Goal: Information Seeking & Learning: Learn about a topic

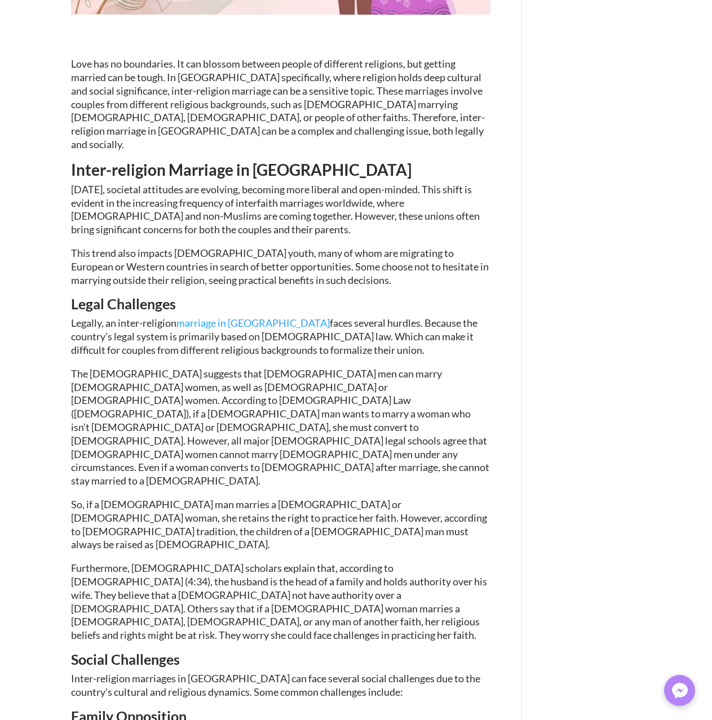
type textarea "*********"
type input "******"
type input "*******"
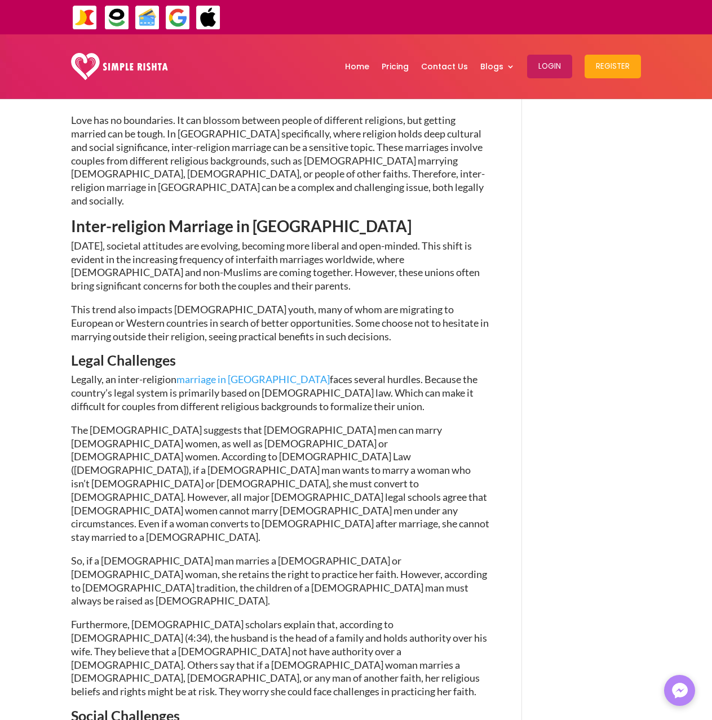
scroll to position [375, 0]
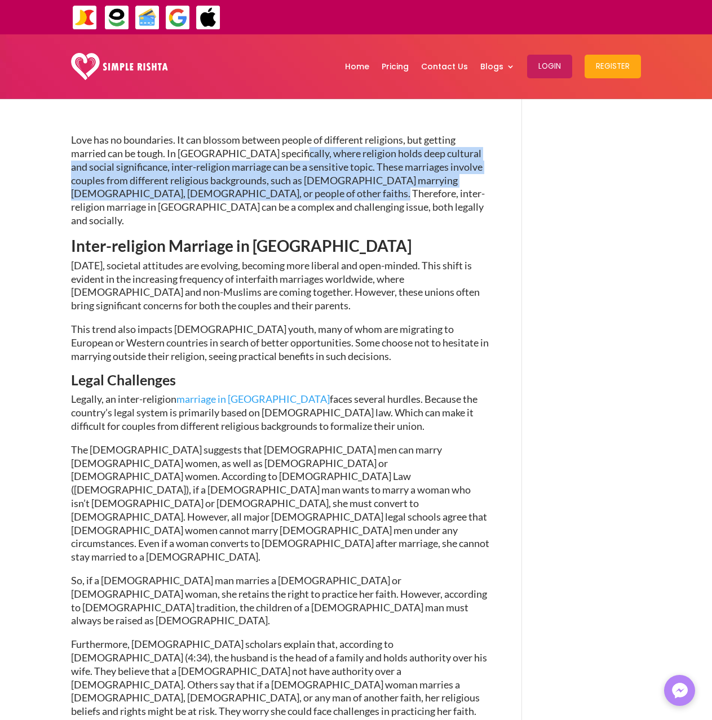
drag, startPoint x: 285, startPoint y: 152, endPoint x: 295, endPoint y: 188, distance: 37.6
click at [295, 188] on span "Love has no boundaries. It can blossom between people of different religions, b…" at bounding box center [278, 180] width 414 height 93
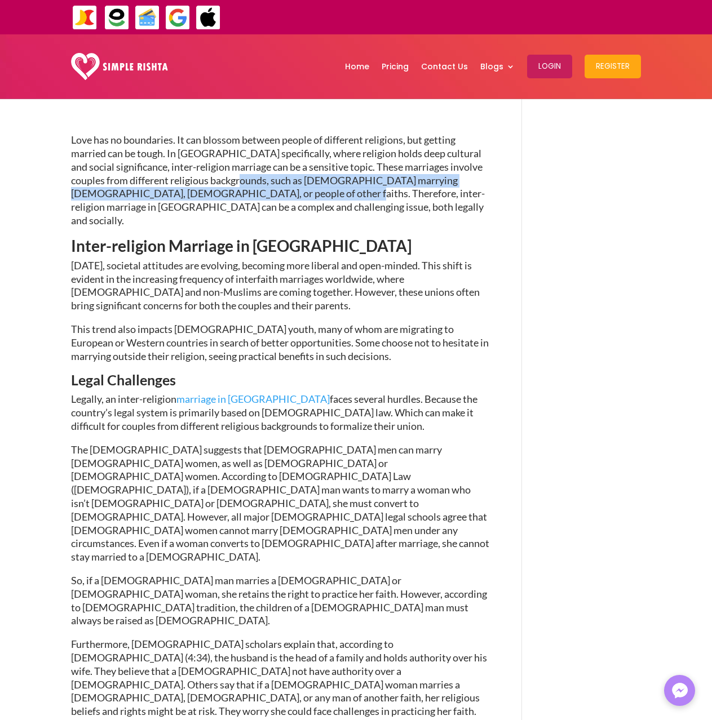
drag, startPoint x: 268, startPoint y: 201, endPoint x: 242, endPoint y: 173, distance: 38.3
click at [242, 173] on p "Love has no boundaries. It can blossom between people of different religions, b…" at bounding box center [280, 186] width 419 height 104
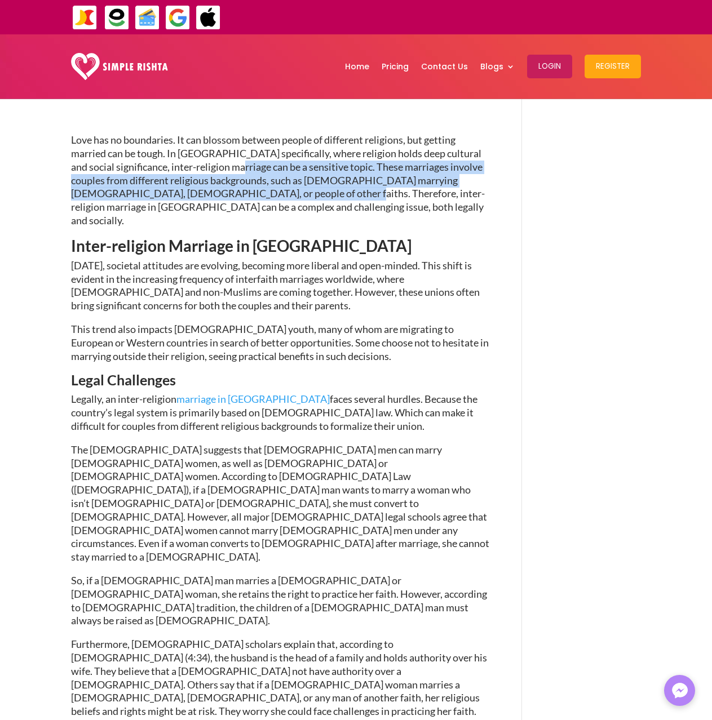
click at [242, 173] on p "Love has no boundaries. It can blossom between people of different religions, b…" at bounding box center [280, 186] width 419 height 104
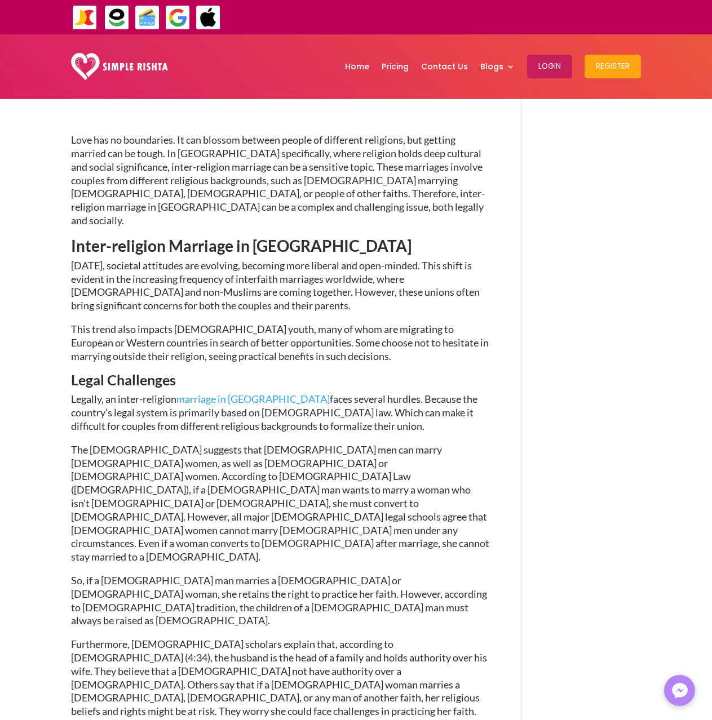
scroll to position [318, 0]
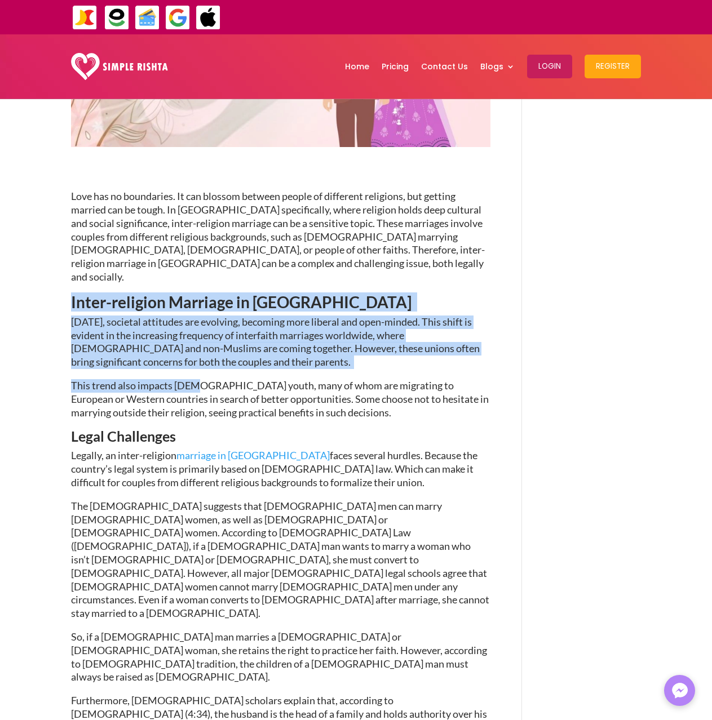
drag, startPoint x: 76, startPoint y: 312, endPoint x: 200, endPoint y: 376, distance: 139.4
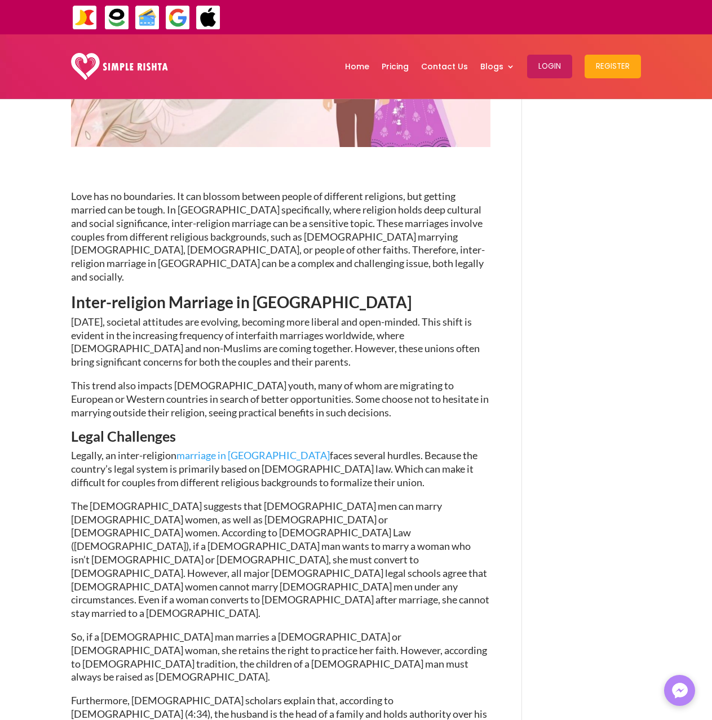
click at [210, 380] on span "This trend also impacts [DEMOGRAPHIC_DATA] youth, many of whom are migrating to…" at bounding box center [280, 398] width 418 height 39
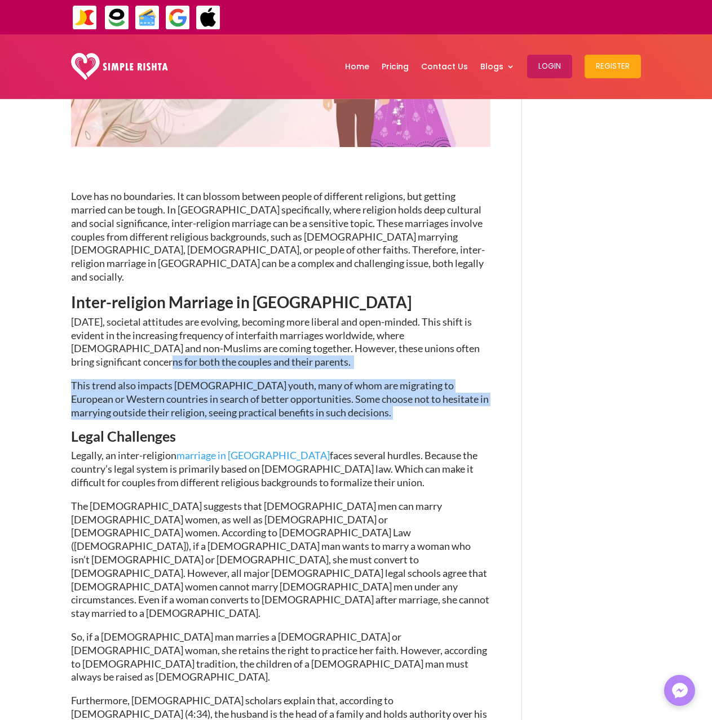
drag, startPoint x: 343, startPoint y: 406, endPoint x: 37, endPoint y: 366, distance: 308.6
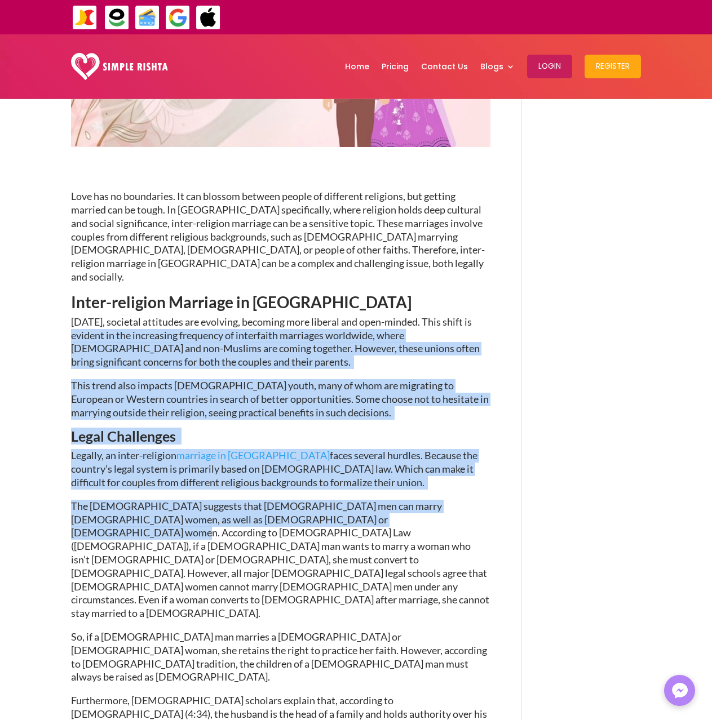
drag, startPoint x: 88, startPoint y: 347, endPoint x: 346, endPoint y: 506, distance: 303.1
click at [345, 505] on span "The [DEMOGRAPHIC_DATA] suggests that [DEMOGRAPHIC_DATA] men can marry [DEMOGRAP…" at bounding box center [280, 559] width 418 height 119
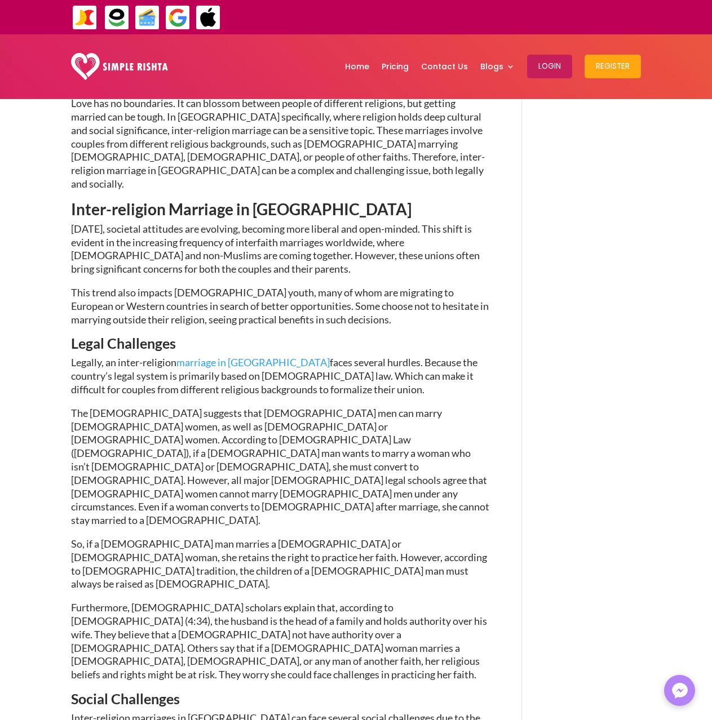
scroll to position [431, 0]
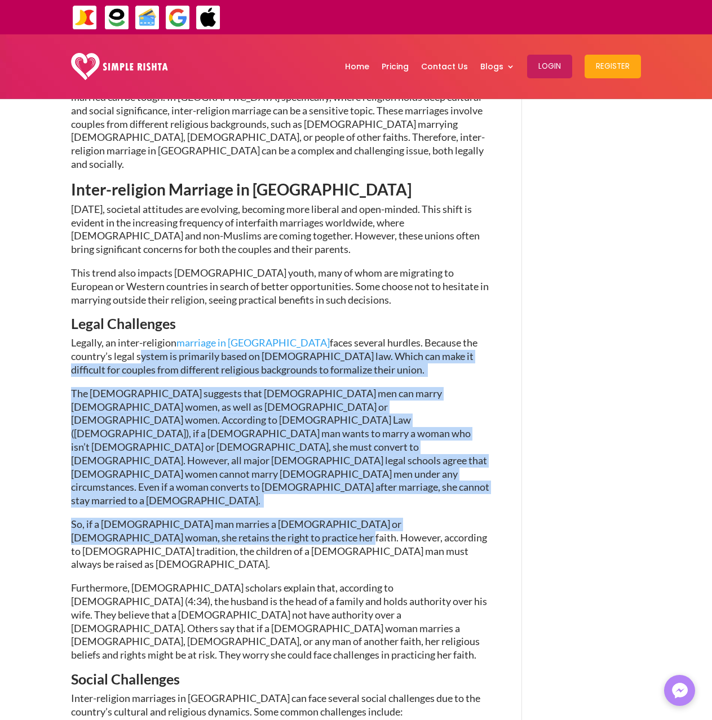
drag, startPoint x: 71, startPoint y: 346, endPoint x: 212, endPoint y: 476, distance: 192.2
click at [212, 518] on span "So, if a [DEMOGRAPHIC_DATA] man marries a [DEMOGRAPHIC_DATA] or [DEMOGRAPHIC_DA…" at bounding box center [279, 544] width 416 height 52
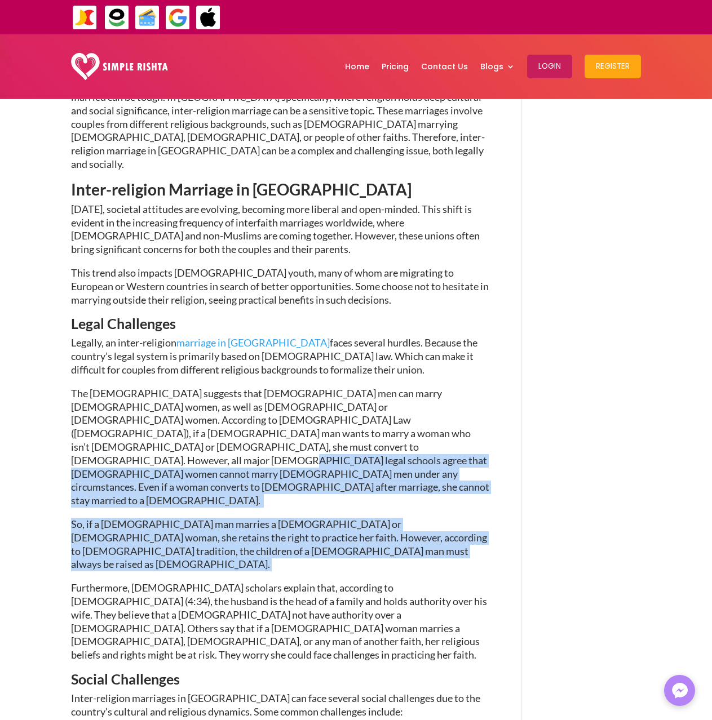
drag, startPoint x: 185, startPoint y: 476, endPoint x: 140, endPoint y: 449, distance: 53.1
click at [136, 518] on span "So, if a [DEMOGRAPHIC_DATA] man marries a [DEMOGRAPHIC_DATA] or [DEMOGRAPHIC_DA…" at bounding box center [279, 544] width 416 height 52
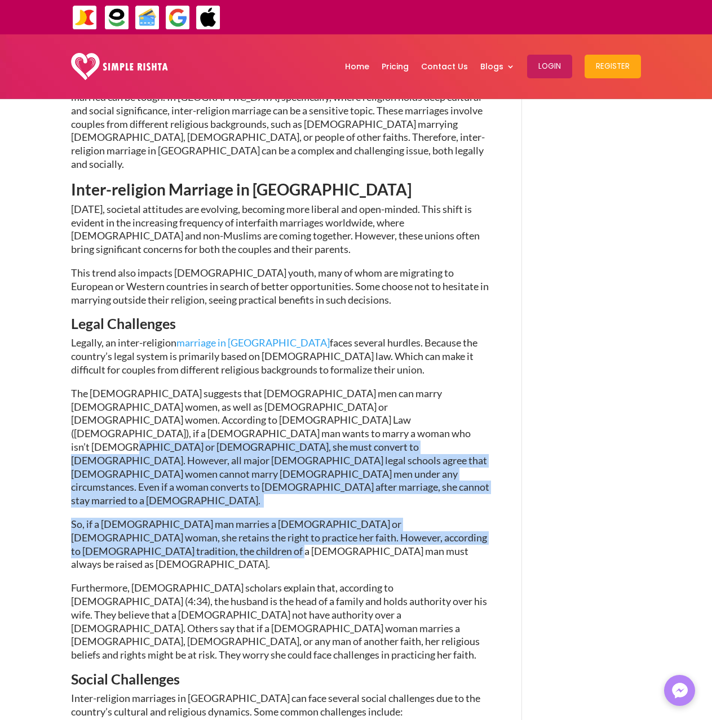
drag, startPoint x: 83, startPoint y: 414, endPoint x: 143, endPoint y: 483, distance: 91.5
click at [143, 518] on span "So, if a [DEMOGRAPHIC_DATA] man marries a [DEMOGRAPHIC_DATA] or [DEMOGRAPHIC_DA…" at bounding box center [279, 544] width 416 height 52
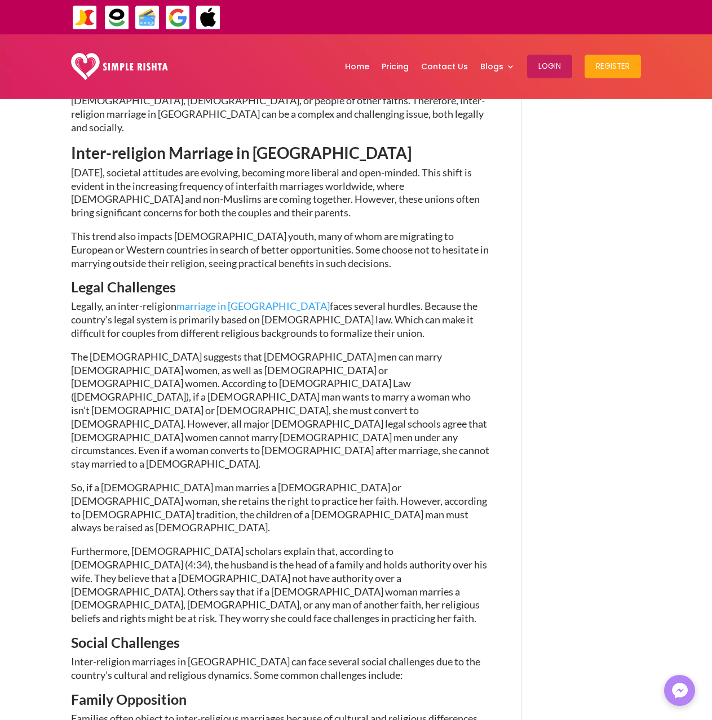
scroll to position [487, 0]
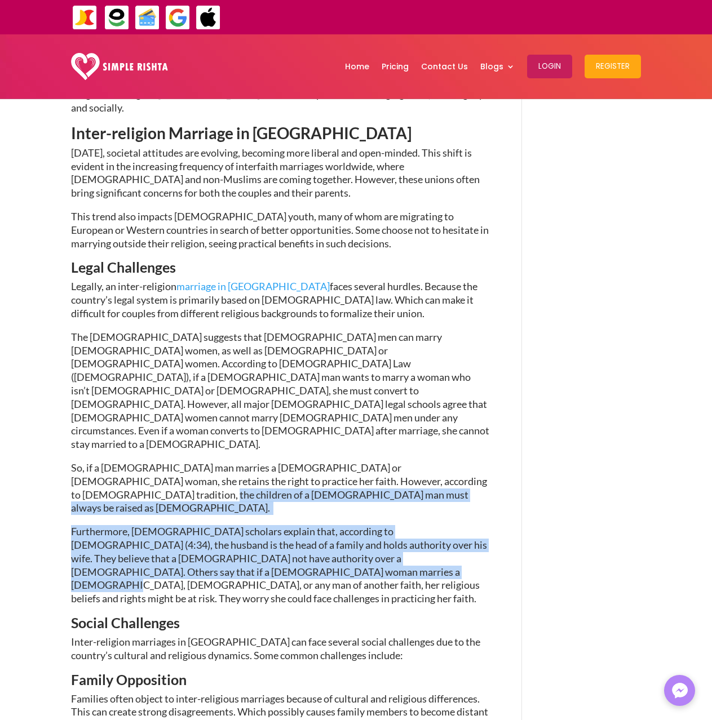
drag, startPoint x: 55, startPoint y: 445, endPoint x: 231, endPoint y: 495, distance: 182.8
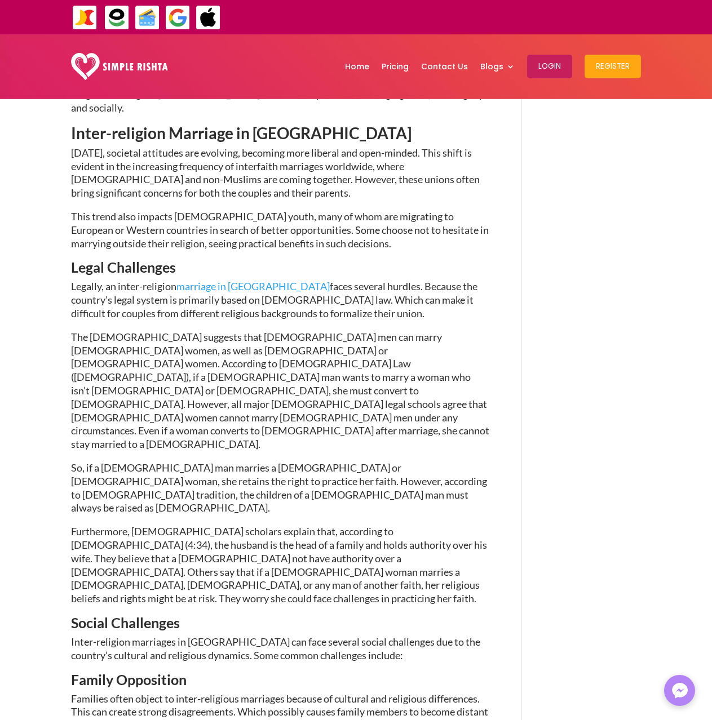
click at [233, 525] on span "Furthermore, [DEMOGRAPHIC_DATA] scholars explain that, according to [DEMOGRAPHI…" at bounding box center [279, 564] width 416 height 79
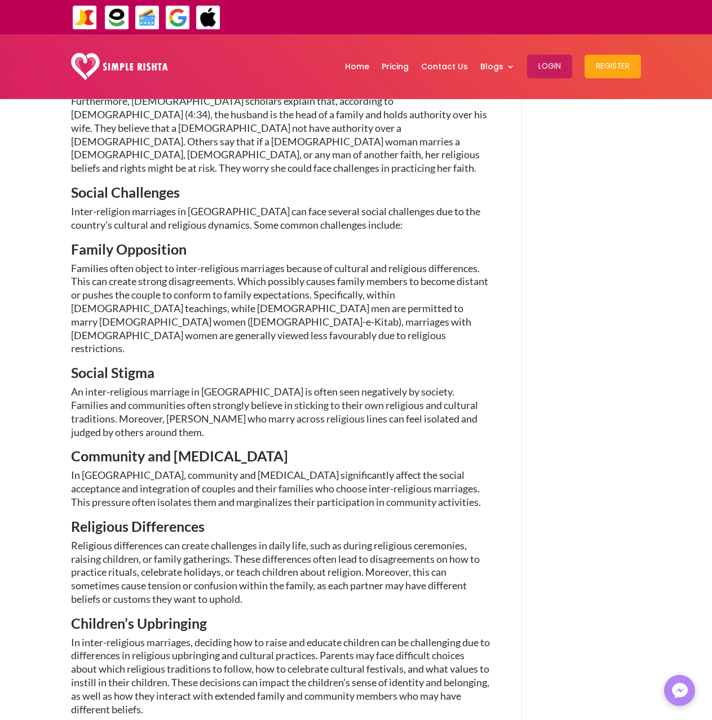
scroll to position [938, 0]
